Goal: Task Accomplishment & Management: Manage account settings

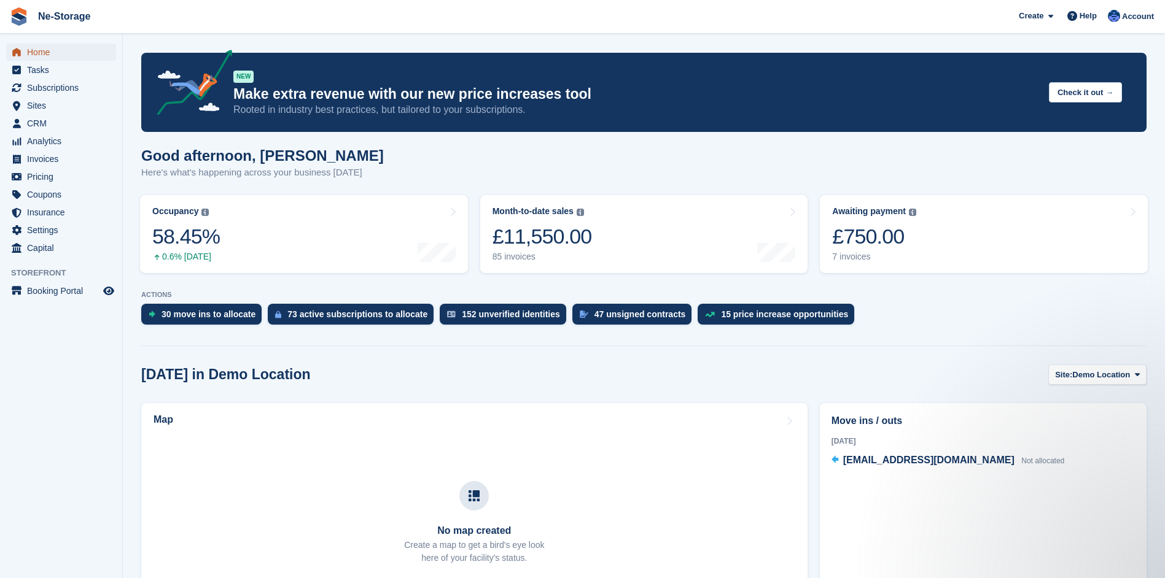
click at [47, 48] on span "Home" at bounding box center [64, 52] width 74 height 17
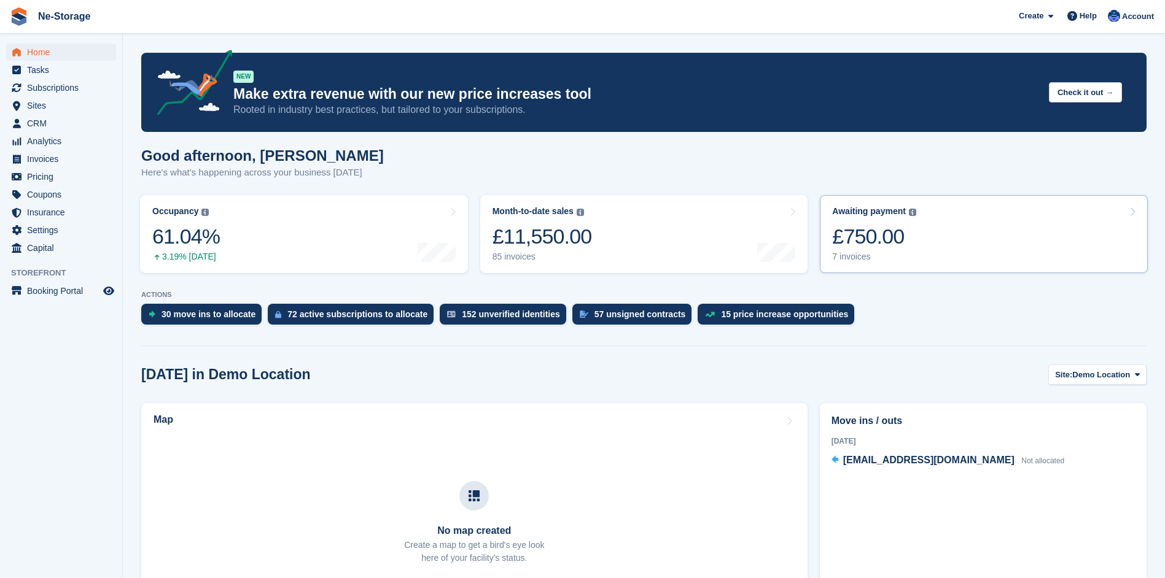
click at [862, 236] on div "£750.00" at bounding box center [874, 236] width 84 height 25
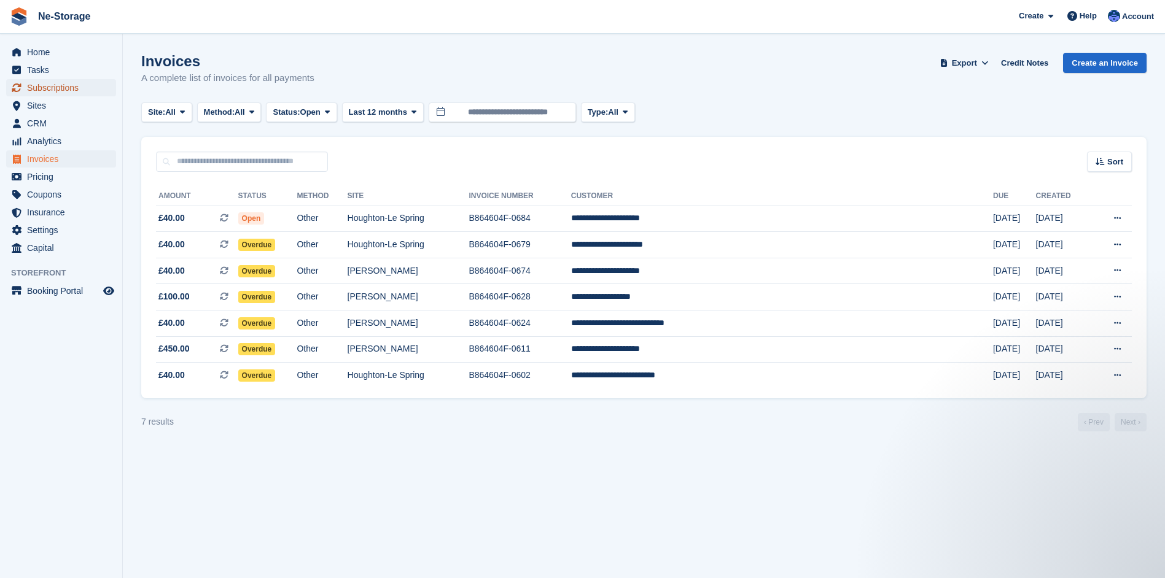
click at [64, 85] on span "Subscriptions" at bounding box center [64, 87] width 74 height 17
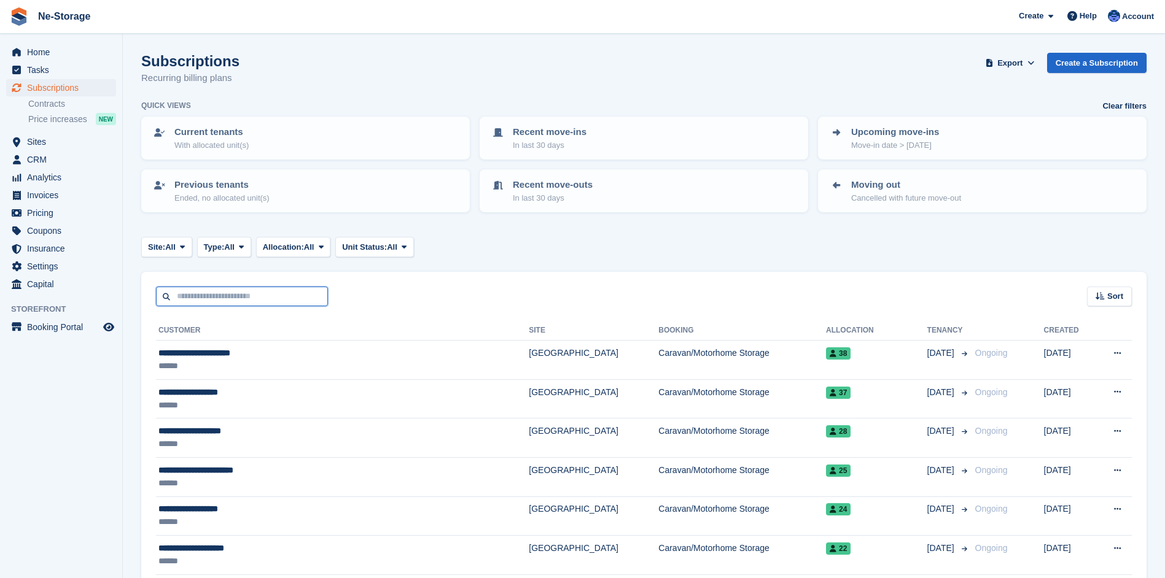
click at [246, 295] on input "text" at bounding box center [242, 297] width 172 height 20
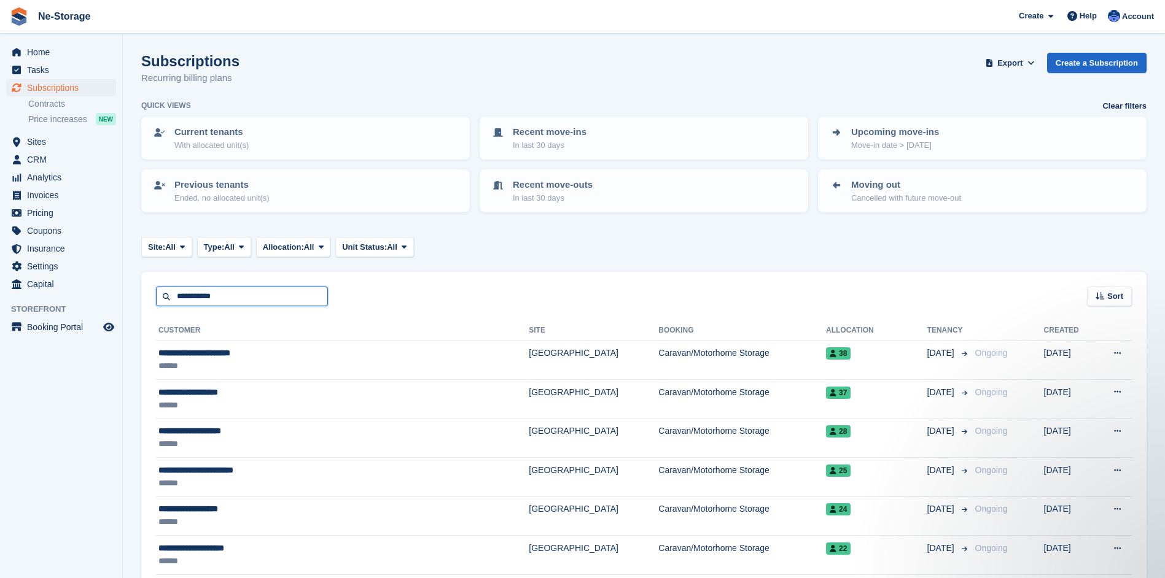
type input "**********"
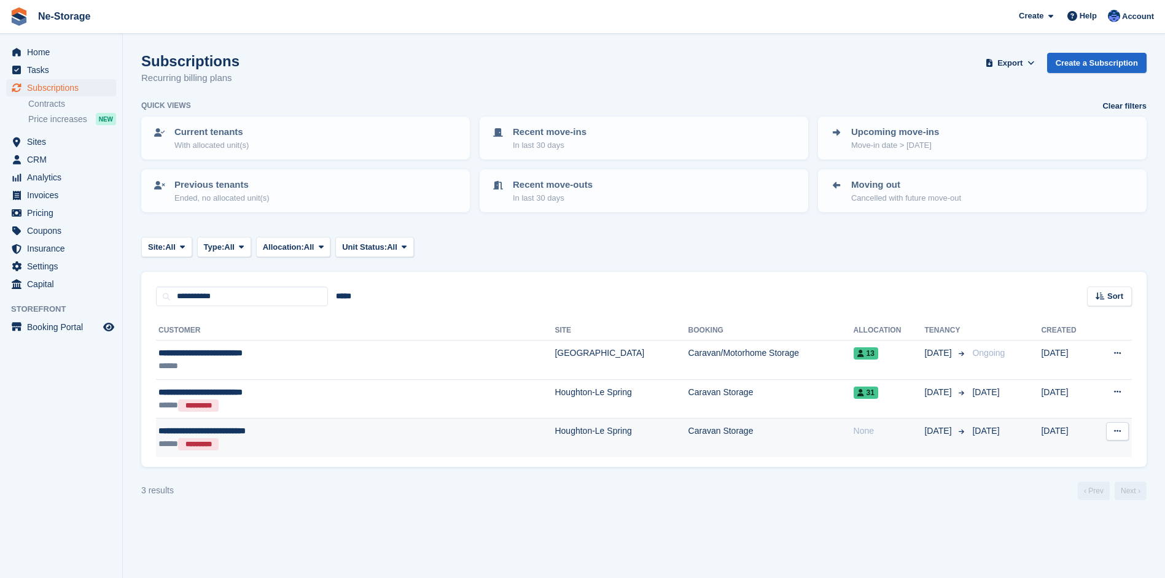
click at [554, 435] on td "Houghton-Le Spring" at bounding box center [620, 438] width 133 height 39
